Goal: Information Seeking & Learning: Learn about a topic

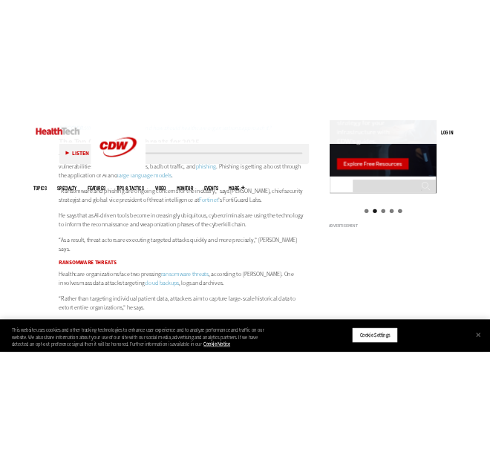
scroll to position [1624, 0]
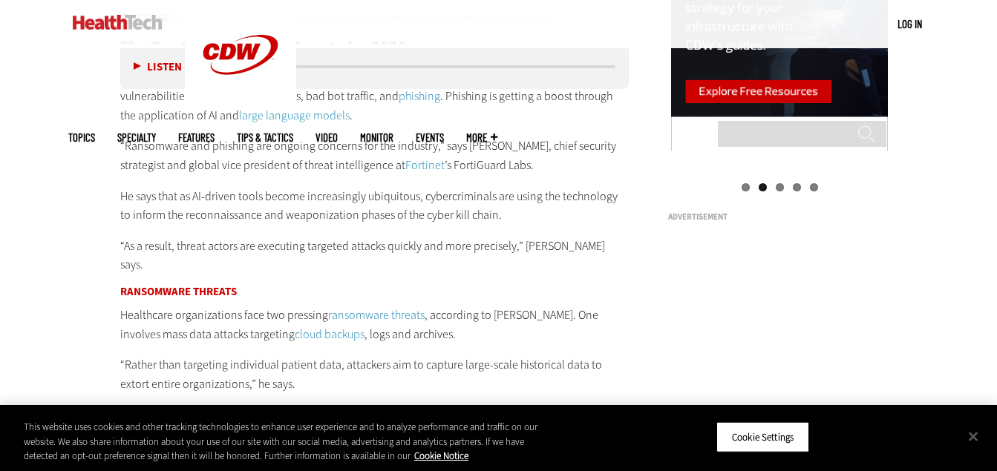
click at [193, 219] on p "He says that as AI-driven tools become increasingly ubiquitous, cybercriminals …" at bounding box center [374, 206] width 509 height 38
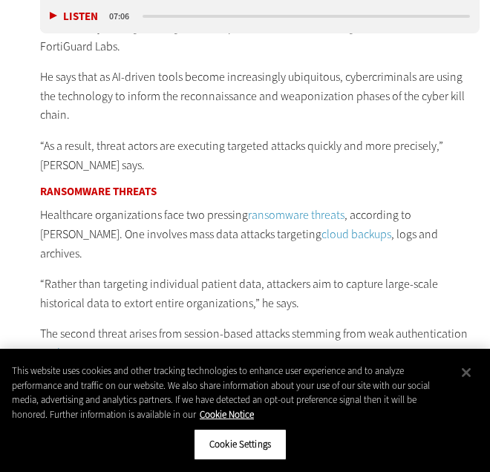
scroll to position [1824, 0]
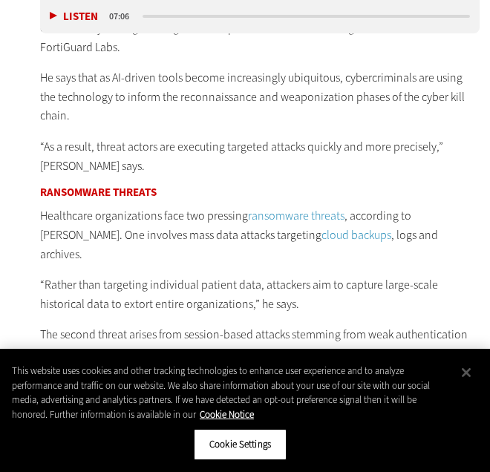
click at [183, 206] on p "Healthcare organizations face two pressing ransomware threats , according to [P…" at bounding box center [259, 234] width 439 height 57
click at [238, 137] on p "“As a result, threat actors are executing targeted attacks quickly and more pre…" at bounding box center [259, 156] width 439 height 38
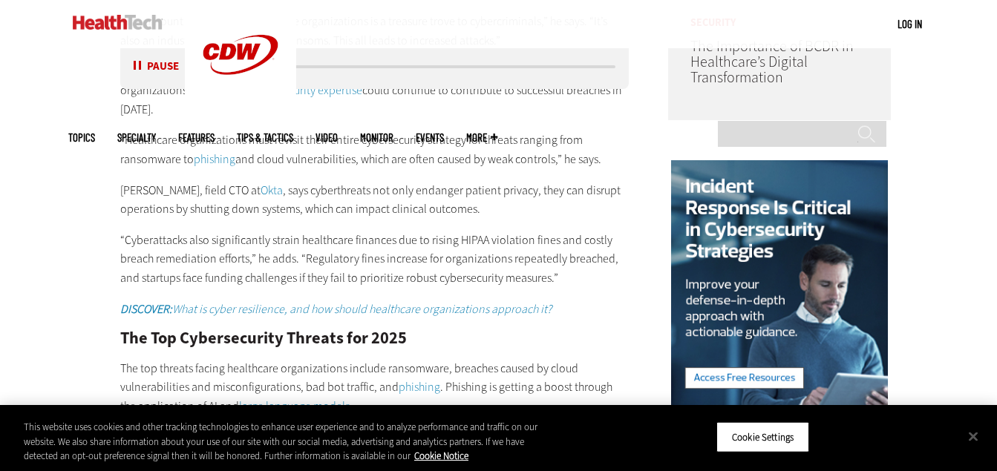
scroll to position [0, 0]
click at [457, 177] on div "Why Healthcare Systems Are Targeted [PERSON_NAME], vice president of cybersecur…" at bounding box center [374, 393] width 509 height 981
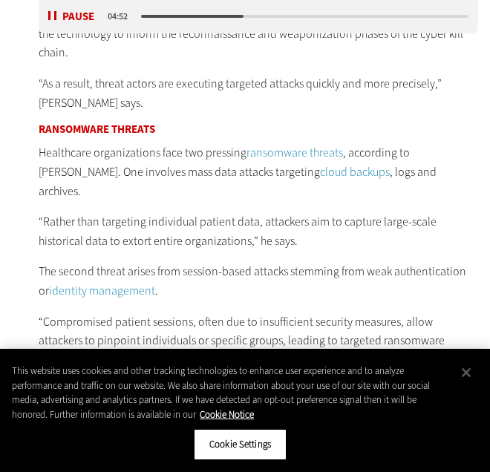
scroll to position [1889, 1]
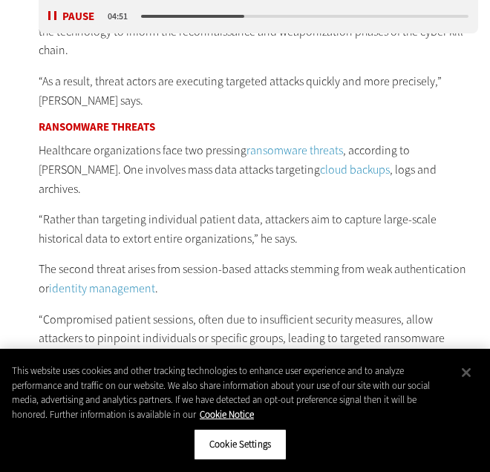
click at [87, 280] on link "identity management" at bounding box center [102, 288] width 106 height 16
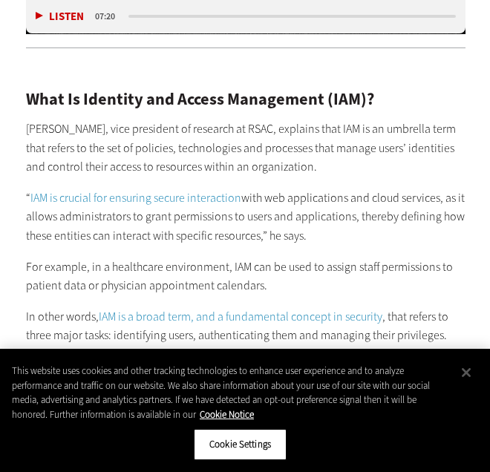
scroll to position [1315, 14]
